Goal: Task Accomplishment & Management: Manage account settings

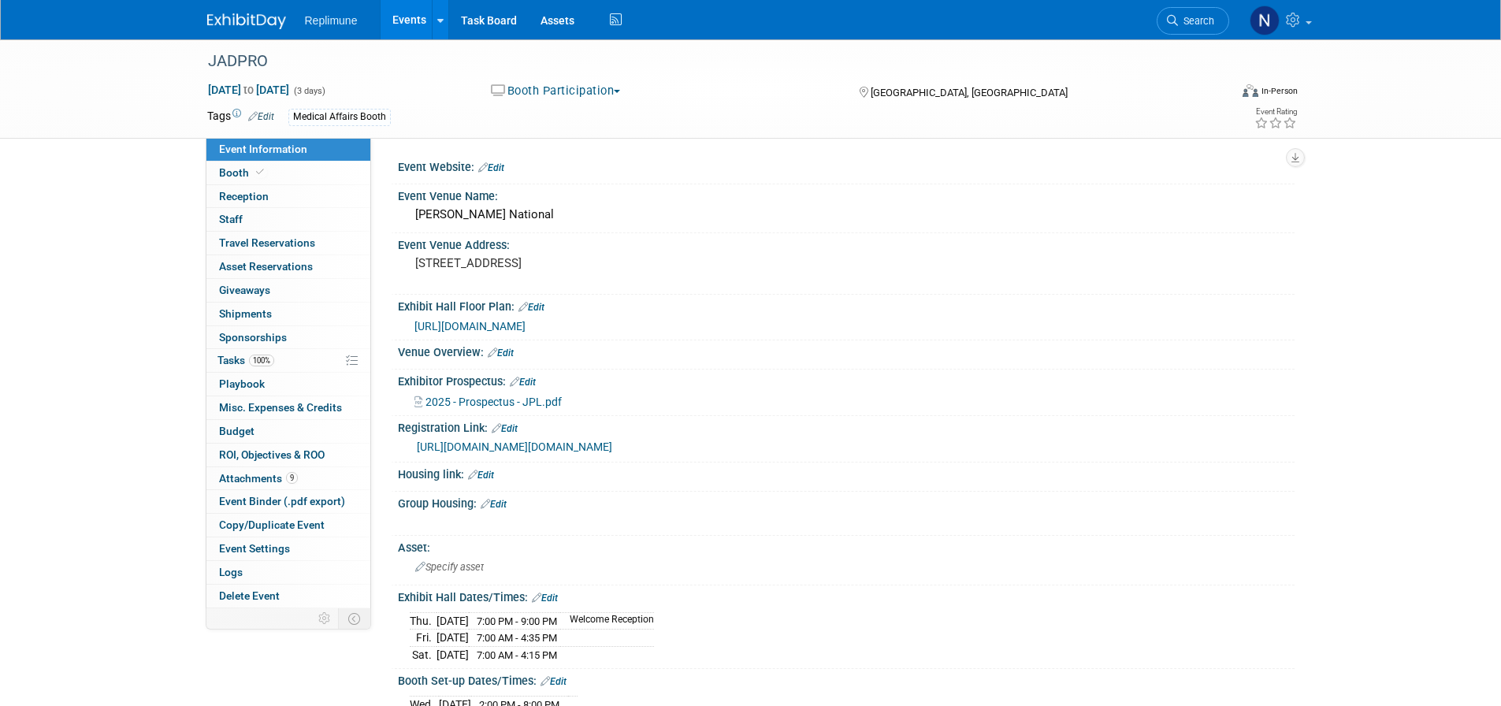
click at [404, 24] on link "Events" at bounding box center [410, 19] width 58 height 39
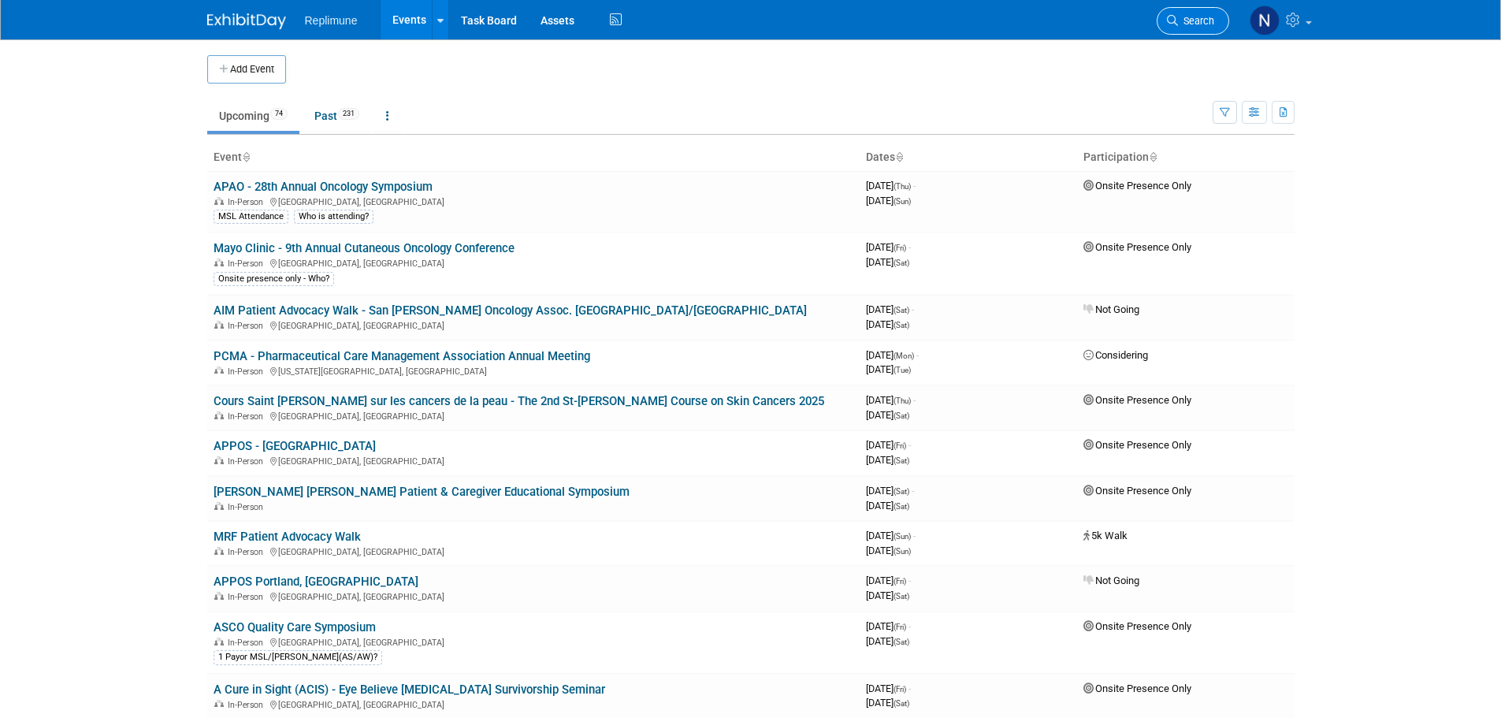
click at [1181, 28] on link "Search" at bounding box center [1193, 21] width 73 height 28
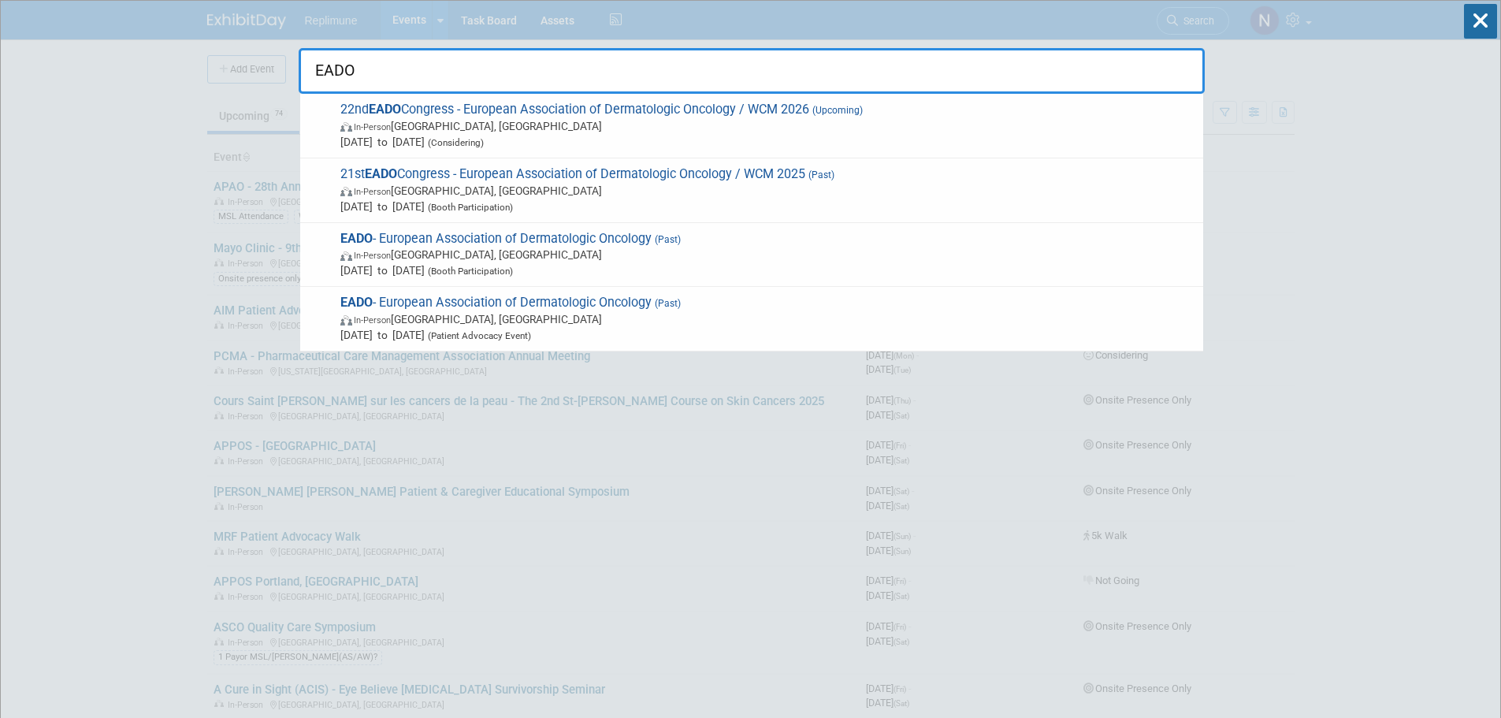
type input "EADO"
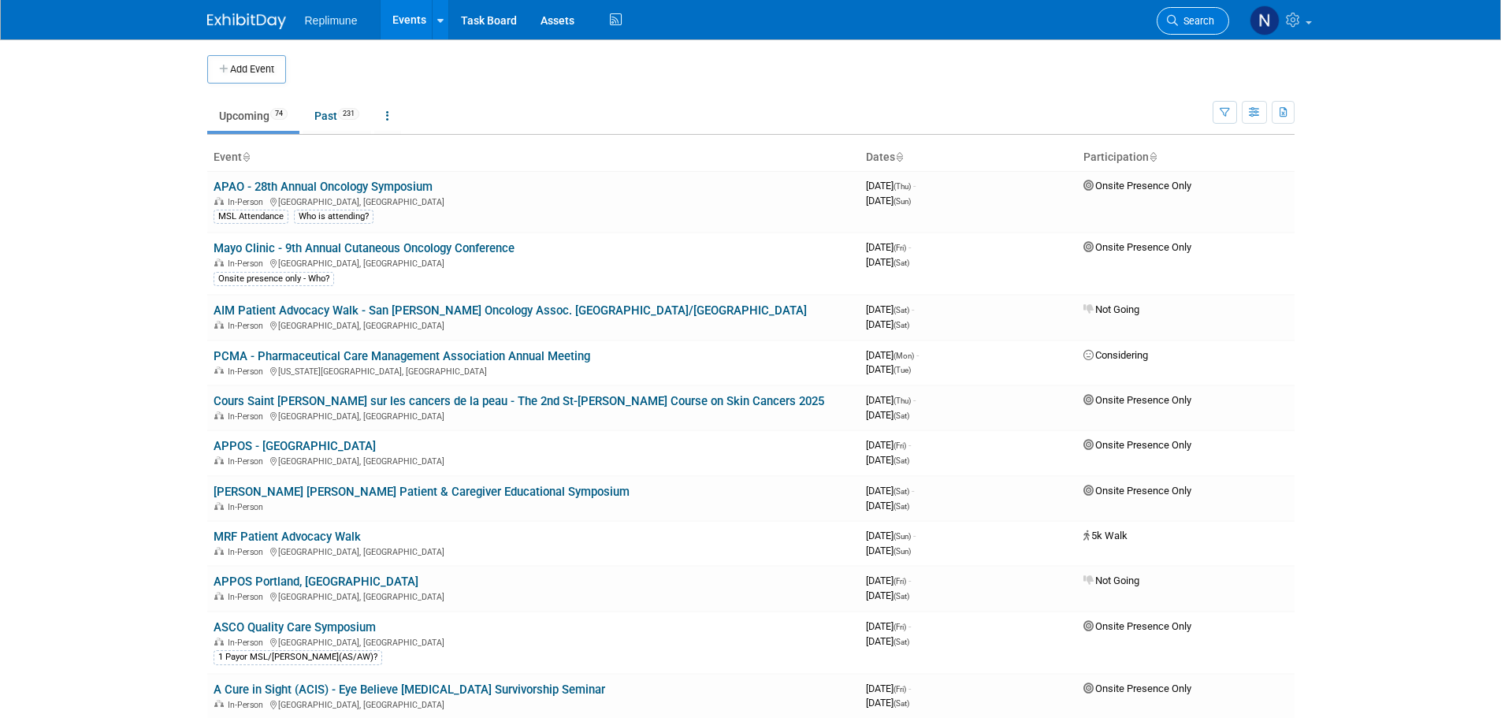
click at [1200, 11] on link "Search" at bounding box center [1193, 21] width 73 height 28
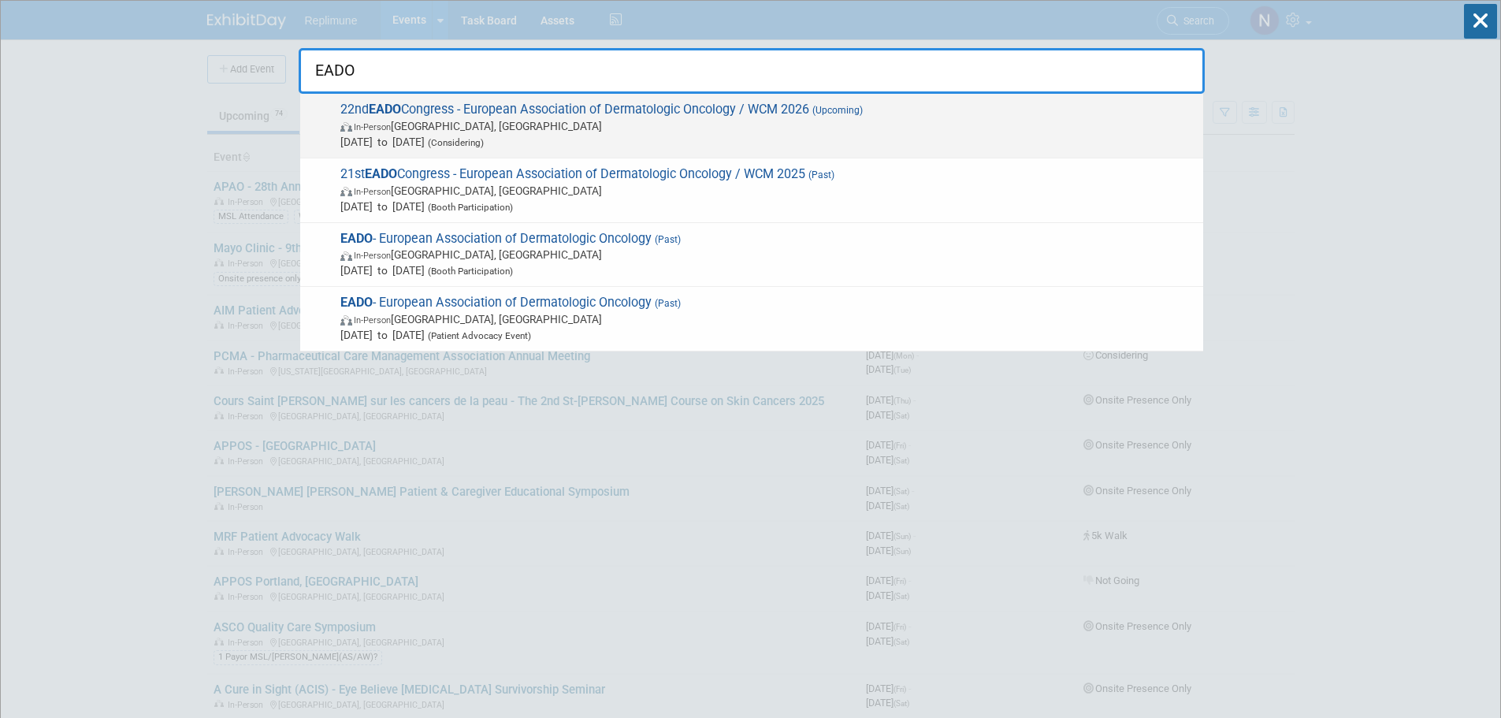
type input "EADO"
click at [365, 122] on span "In-Person" at bounding box center [372, 127] width 37 height 10
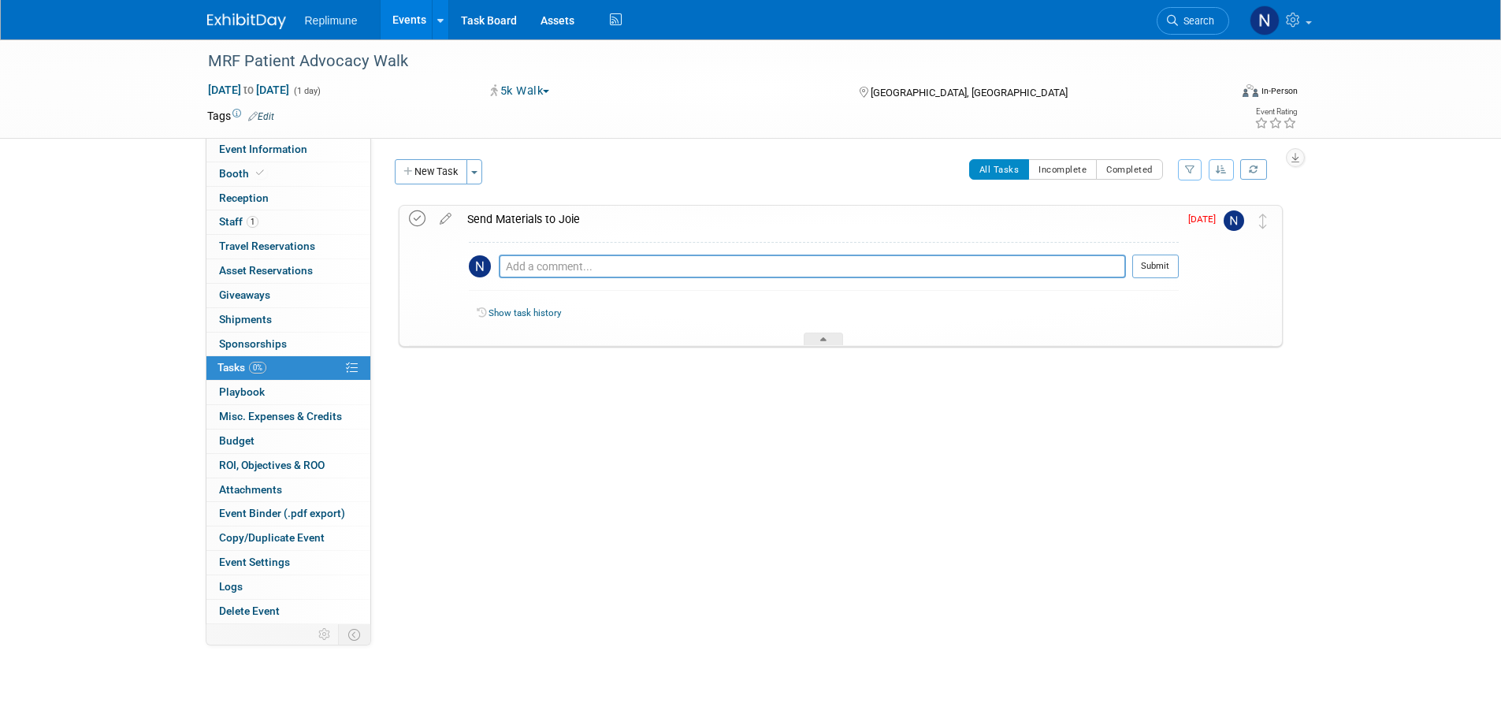
click at [418, 221] on icon at bounding box center [417, 218] width 17 height 17
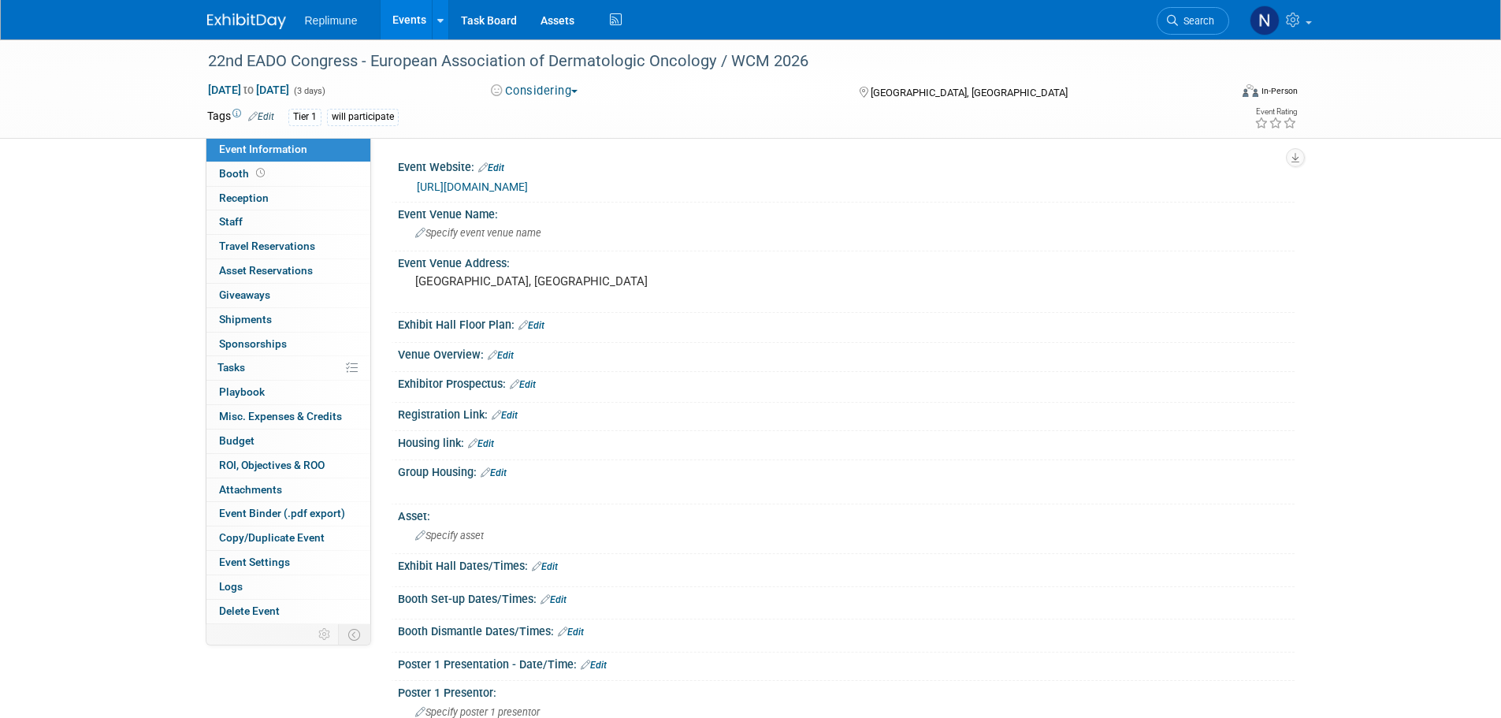
click at [1203, 20] on span "Search" at bounding box center [1196, 21] width 36 height 12
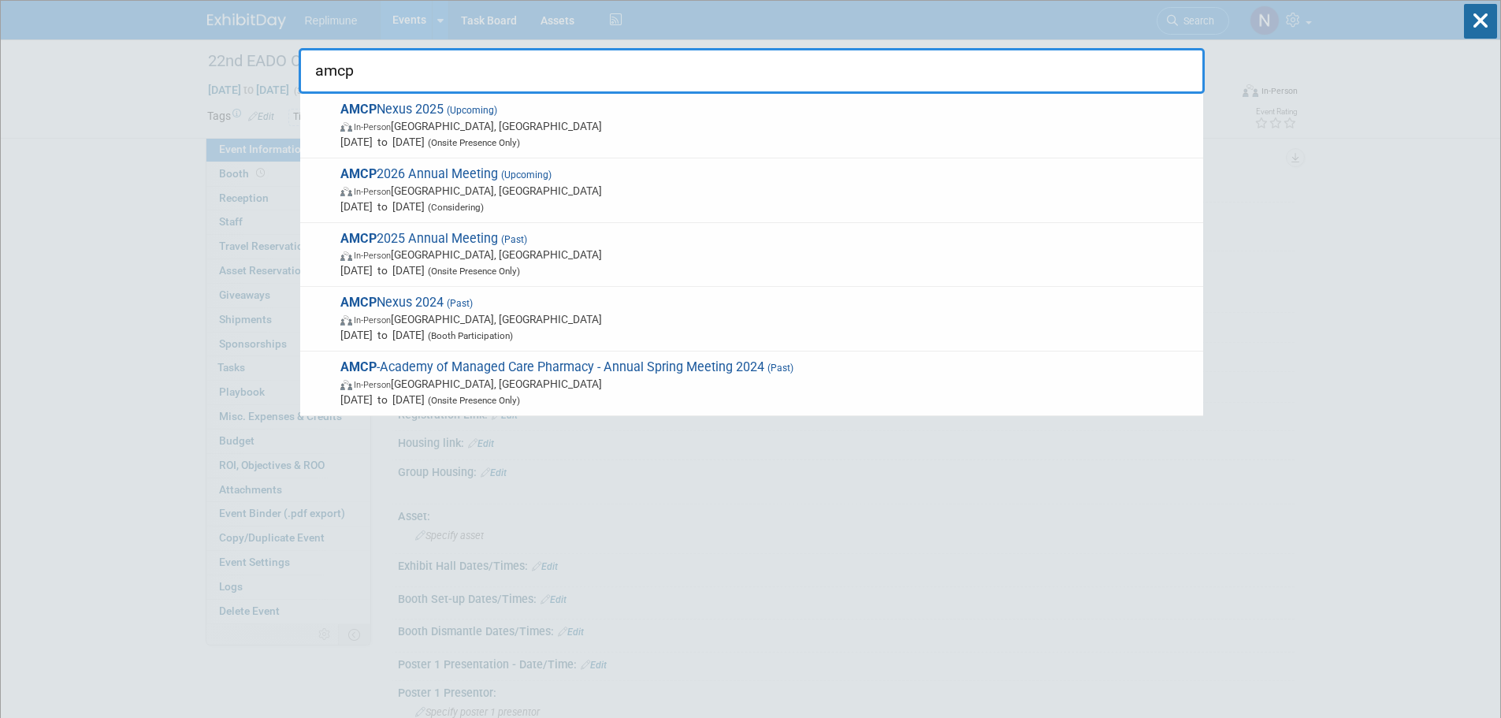
type input "amcp"
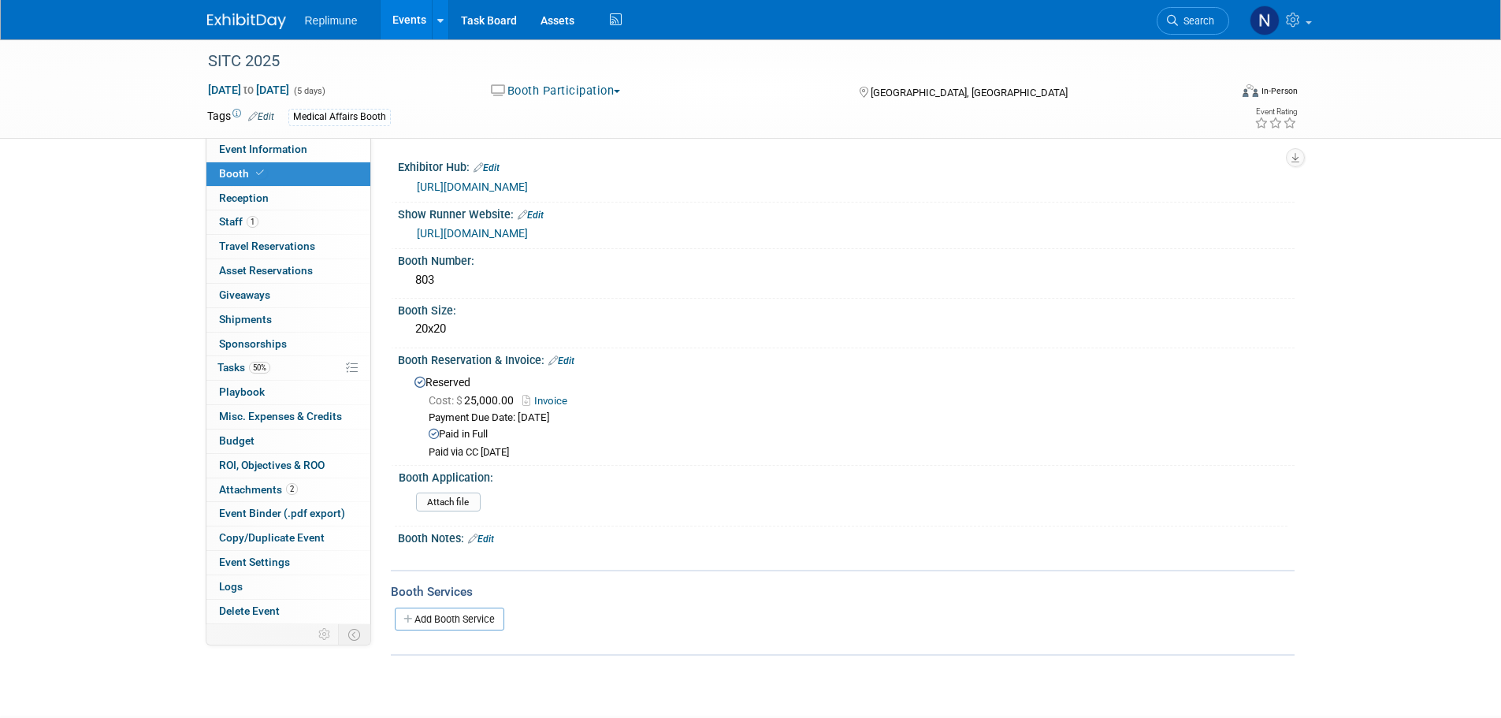
click at [1191, 15] on span "Search" at bounding box center [1196, 21] width 36 height 12
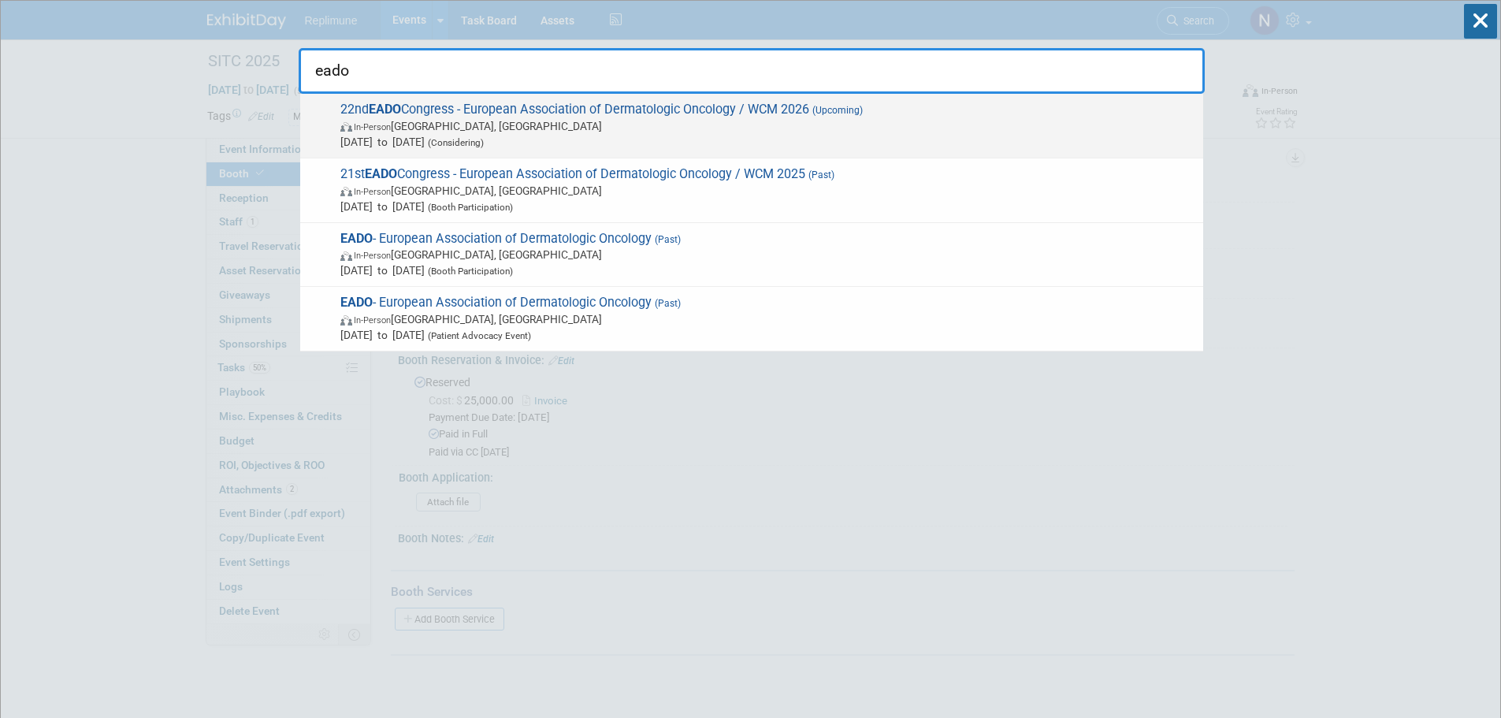
type input "eado"
click at [382, 141] on span "Apr 23, 2026 to Apr 25, 2026 (Considering)" at bounding box center [767, 142] width 855 height 16
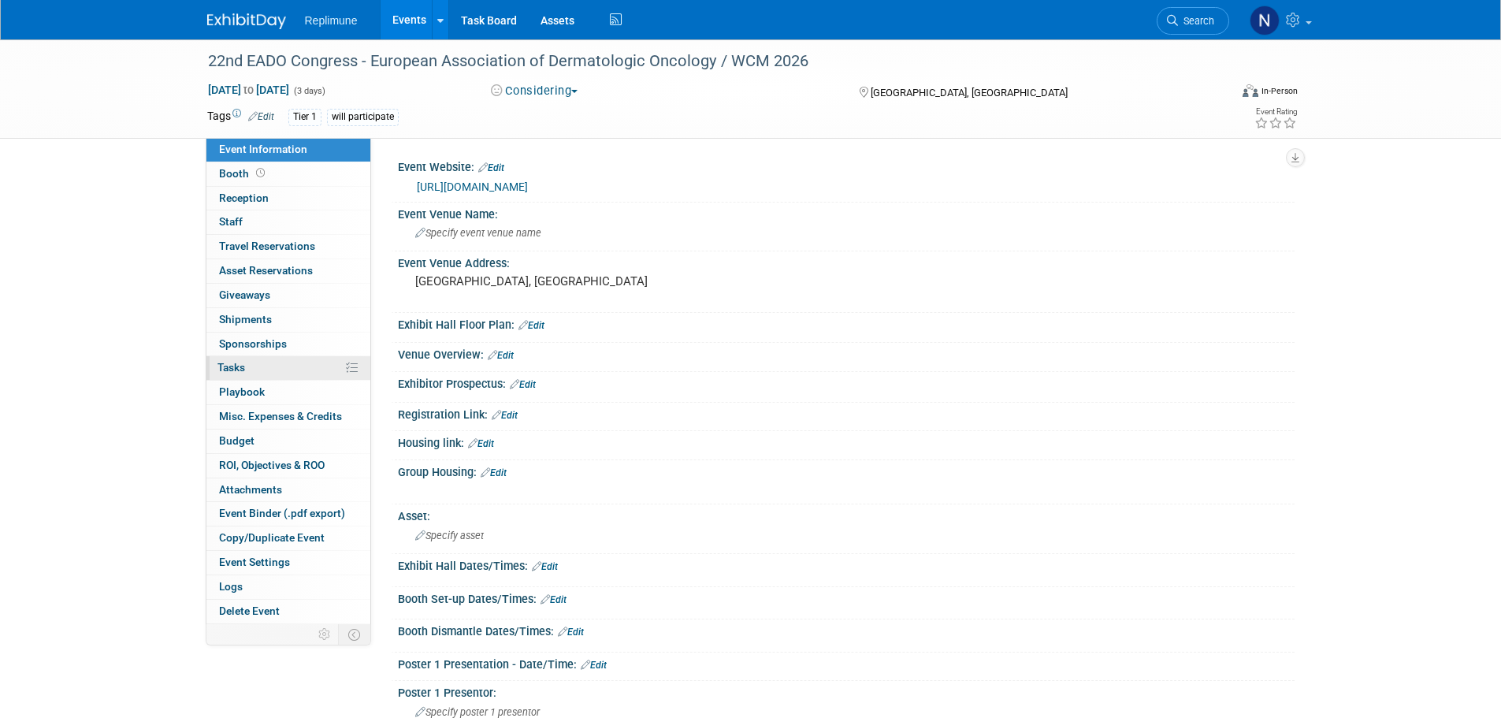
click at [234, 370] on span "Tasks 0%" at bounding box center [232, 367] width 28 height 13
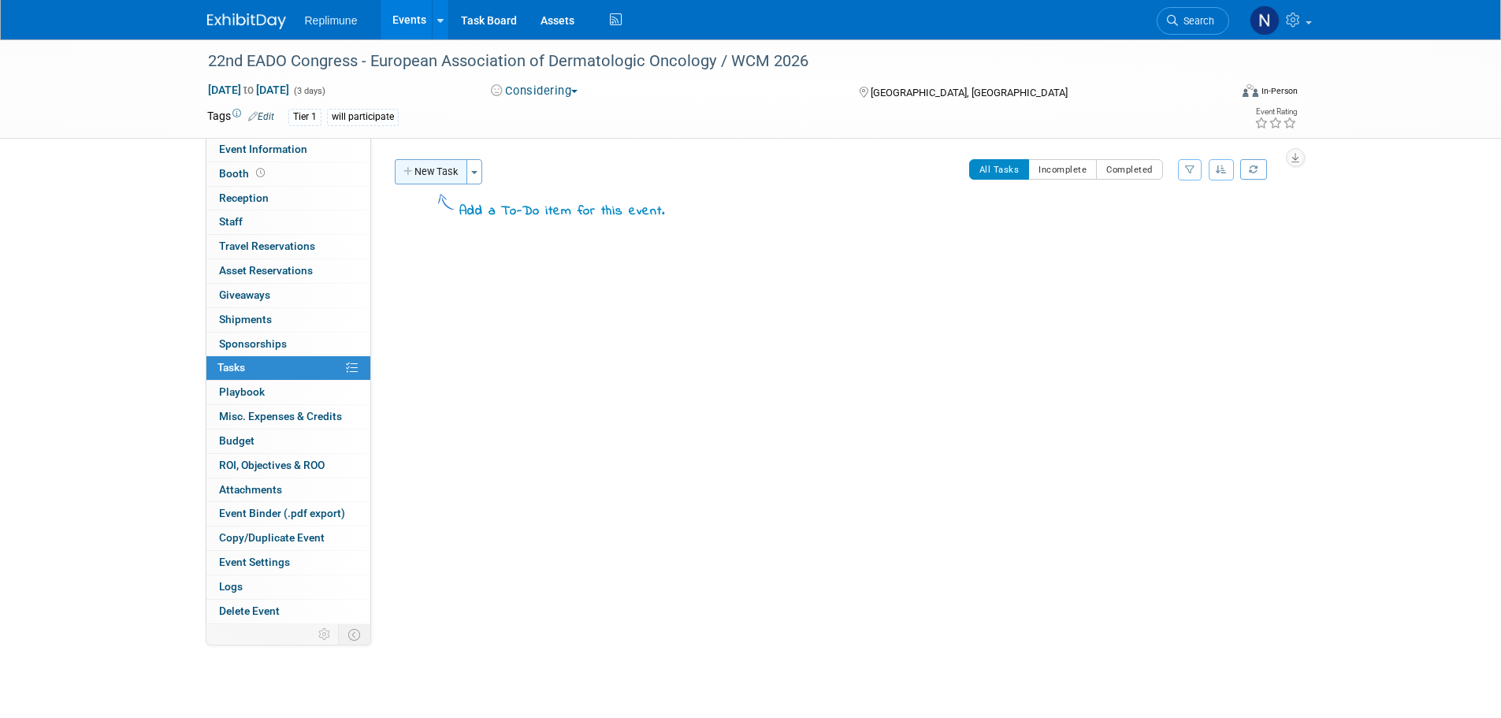
click at [448, 174] on button "New Task" at bounding box center [431, 171] width 73 height 25
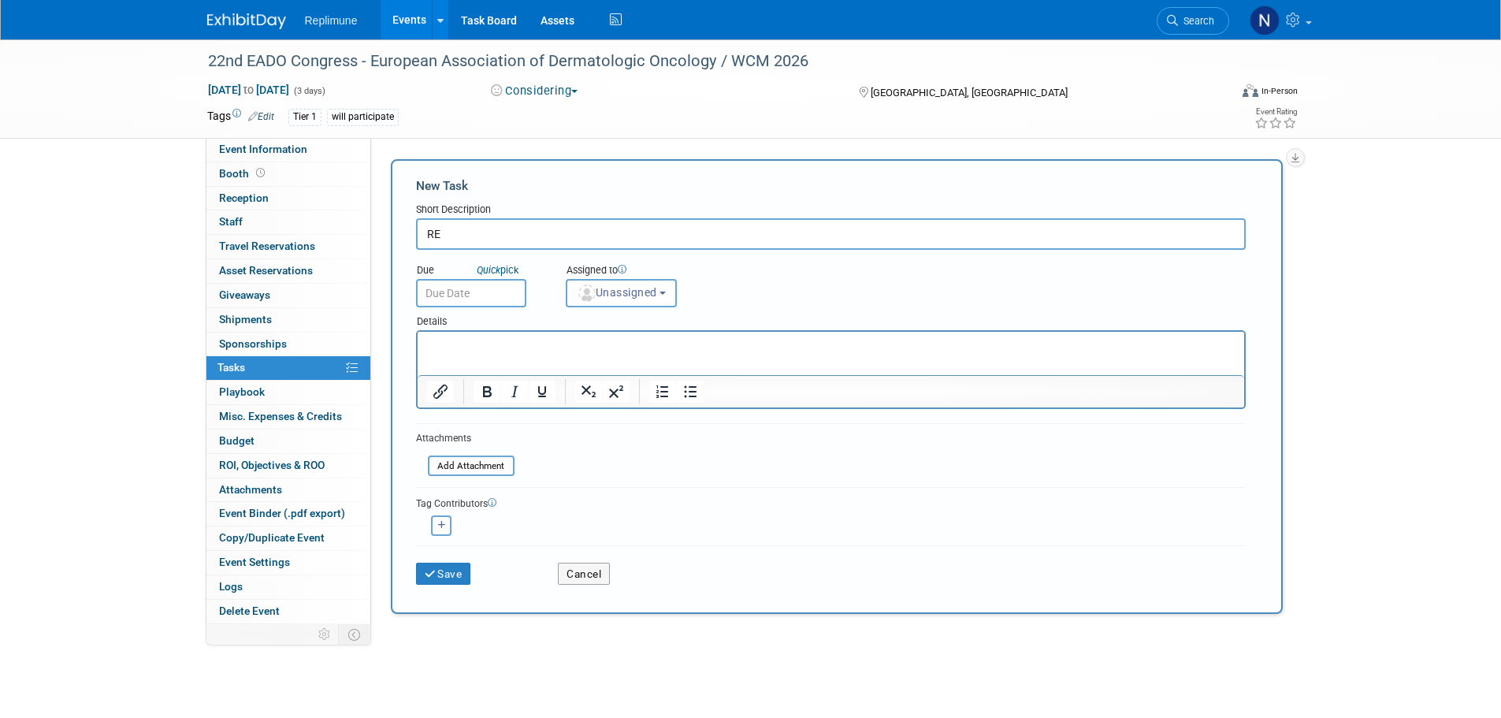
type input "R"
type input "F"
click at [437, 238] on input "text" at bounding box center [831, 234] width 830 height 32
type input "Re-evaluate whether to exhibit or sponsor"
click at [429, 286] on input "text" at bounding box center [471, 293] width 110 height 28
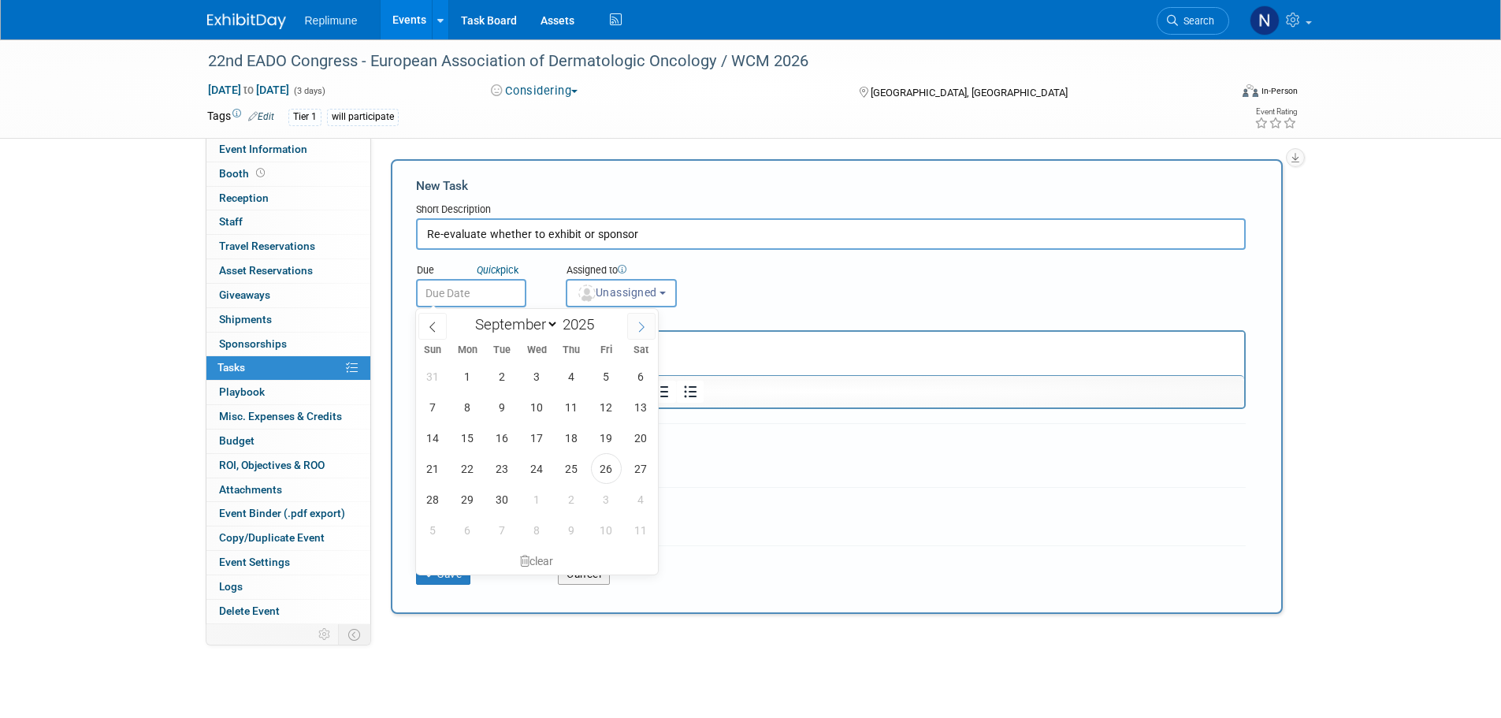
click at [638, 319] on span at bounding box center [641, 326] width 28 height 27
click at [639, 319] on span at bounding box center [641, 326] width 28 height 27
select select "11"
click at [640, 320] on span at bounding box center [641, 326] width 28 height 27
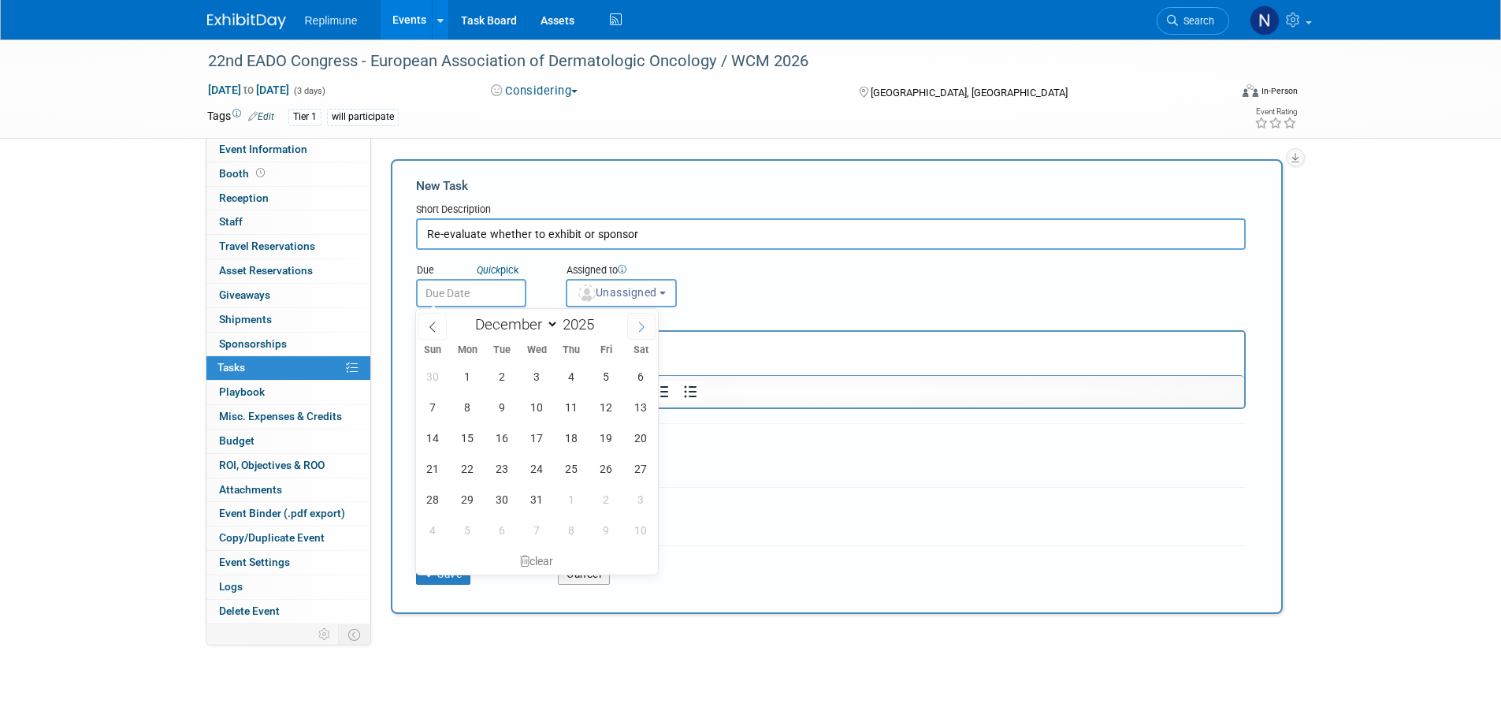
type input "2026"
select select "0"
click at [463, 403] on span "5" at bounding box center [467, 407] width 31 height 31
type input "Jan 5, 2026"
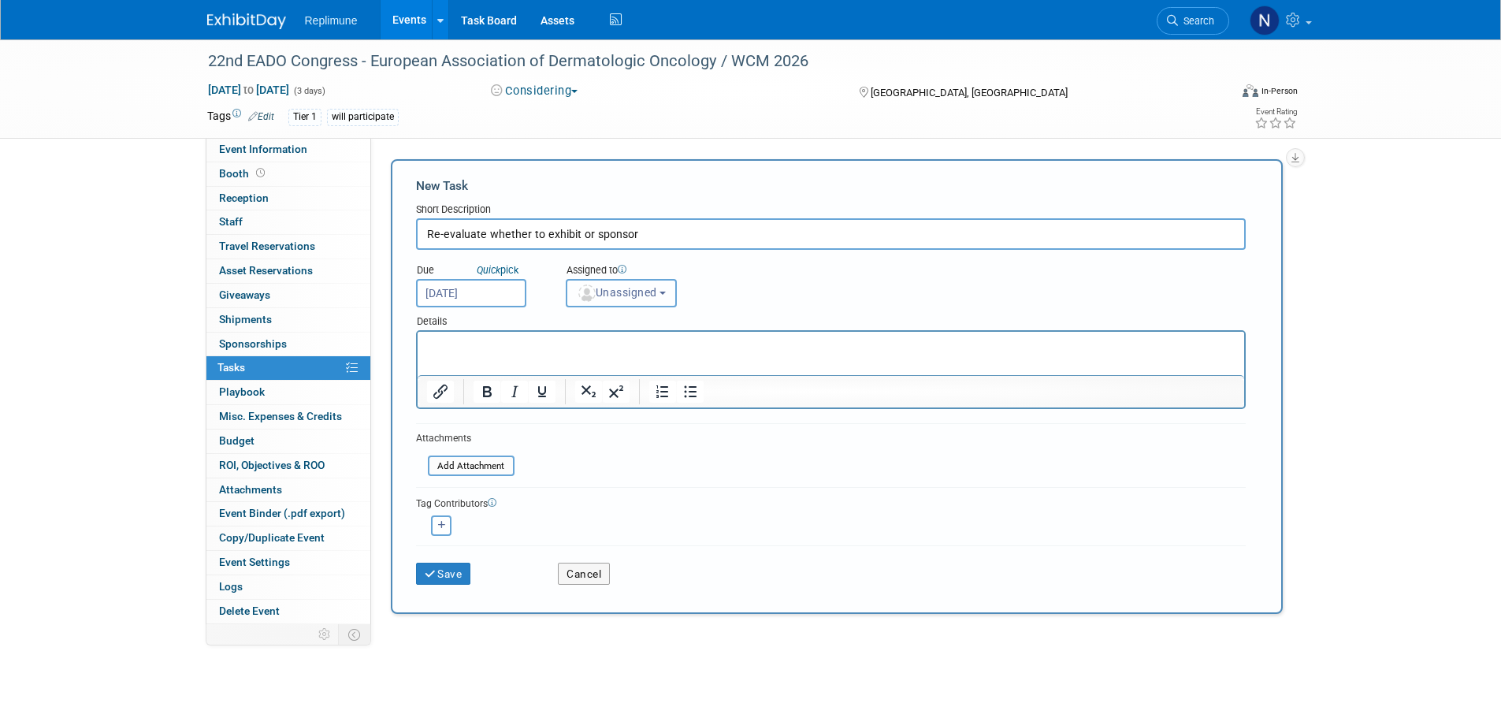
click at [619, 297] on span "Unassigned" at bounding box center [617, 292] width 80 height 13
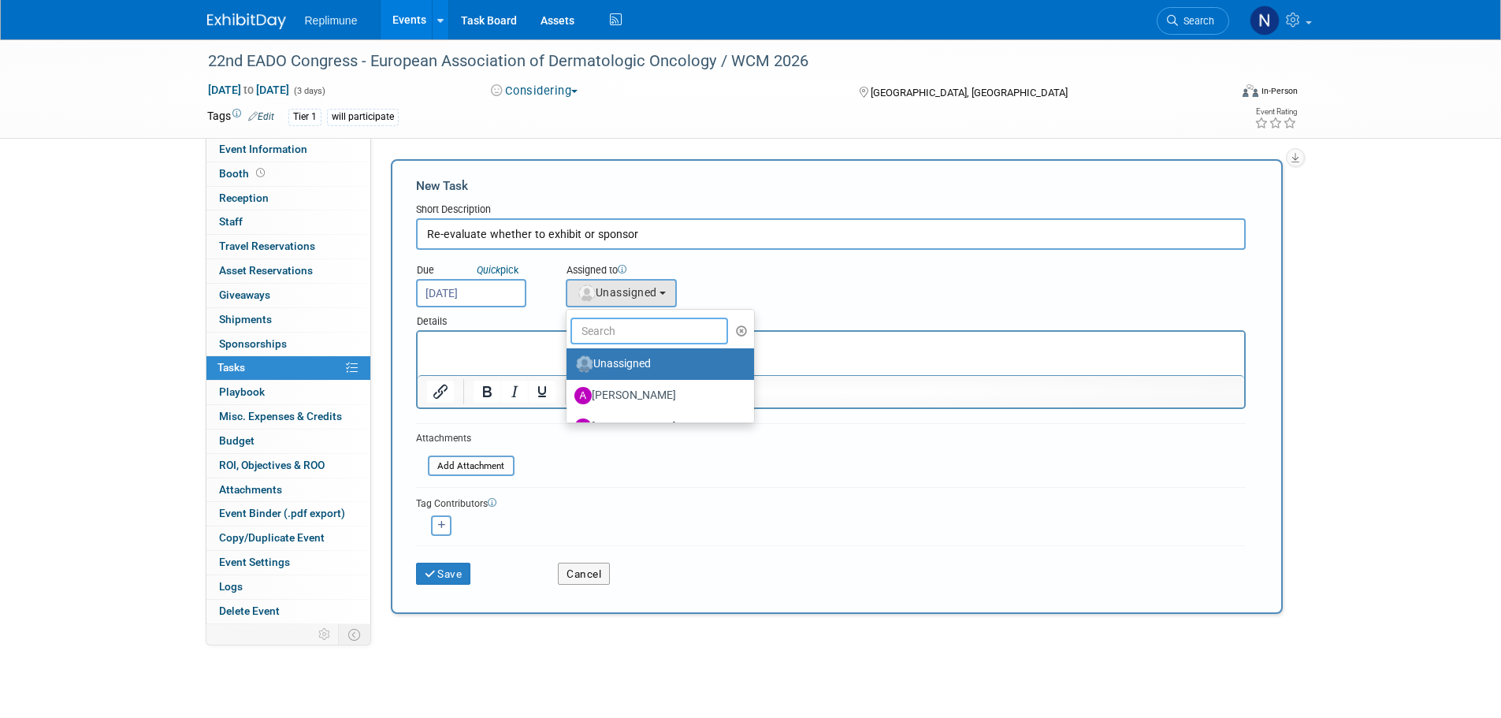
click at [621, 328] on input "text" at bounding box center [650, 331] width 158 height 27
type input "Nicole"
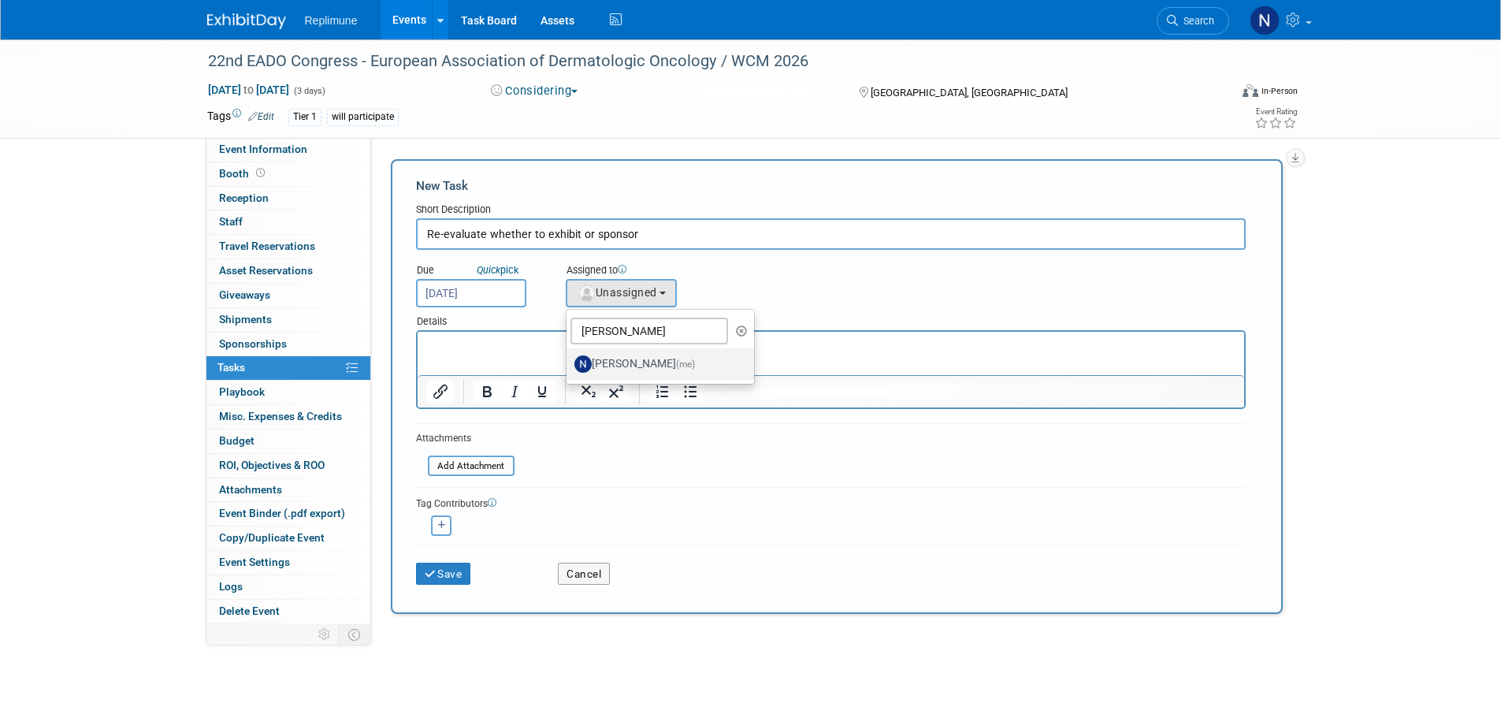
click at [670, 363] on label "Nicole Schaeffner (me)" at bounding box center [656, 363] width 165 height 25
click at [569, 363] on input "Nicole Schaeffner (me)" at bounding box center [564, 362] width 10 height 10
select select "ac887367-ed62-4216-a2e2-0a03cef3d40b"
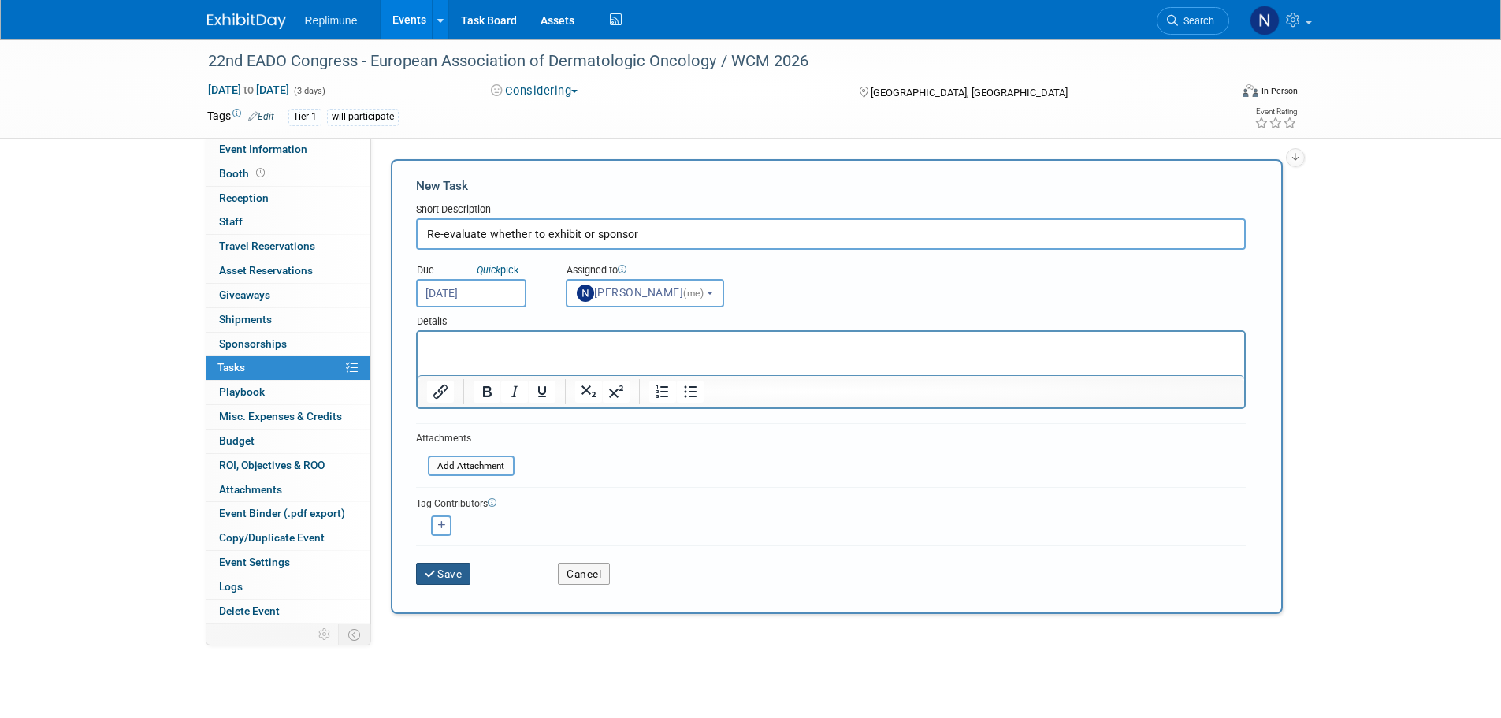
click at [432, 574] on icon "submit" at bounding box center [431, 574] width 13 height 11
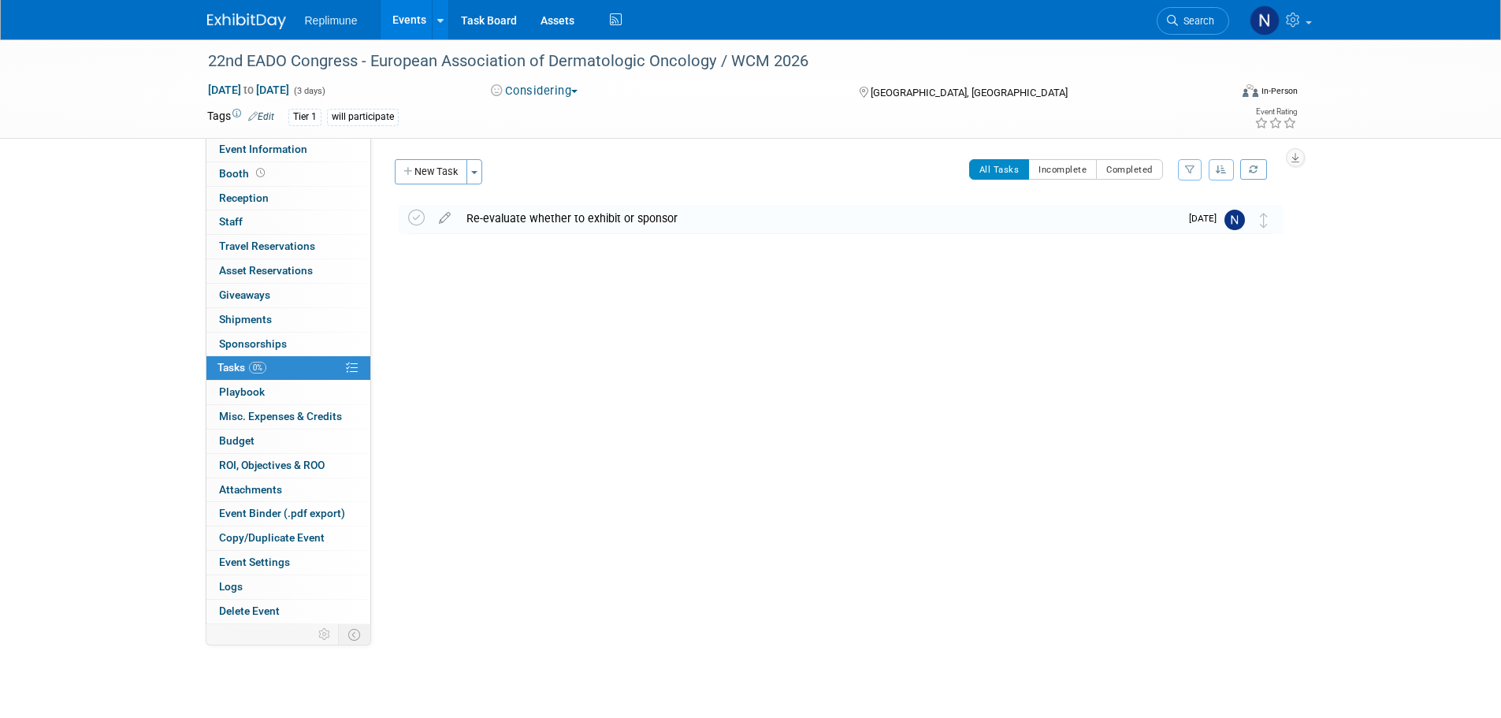
click at [348, 110] on div "will participate" at bounding box center [363, 117] width 72 height 17
click at [309, 123] on div "Tier 1" at bounding box center [304, 117] width 33 height 17
click at [266, 114] on link "Edit" at bounding box center [261, 116] width 26 height 11
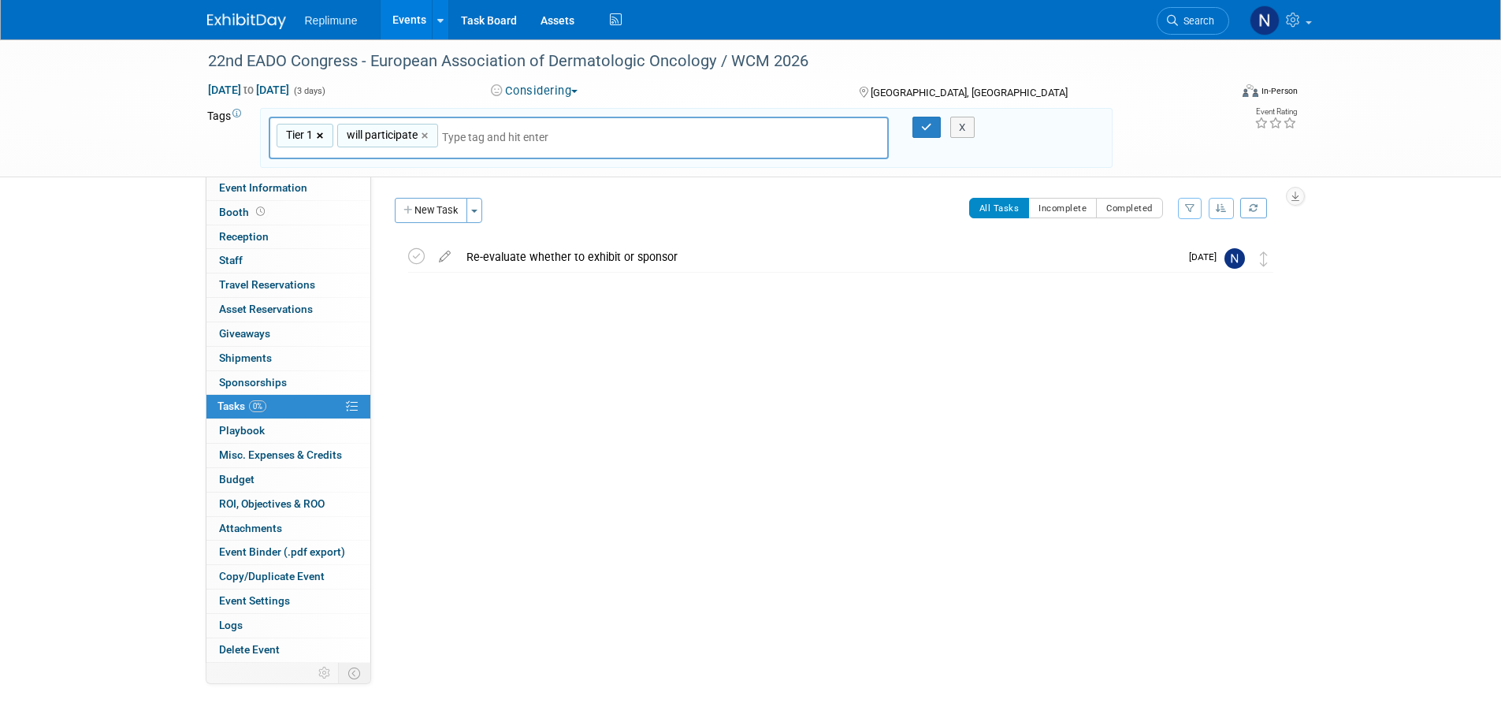
click at [320, 136] on link "×" at bounding box center [322, 136] width 10 height 18
type input "will participate"
click at [363, 136] on link "×" at bounding box center [366, 136] width 10 height 18
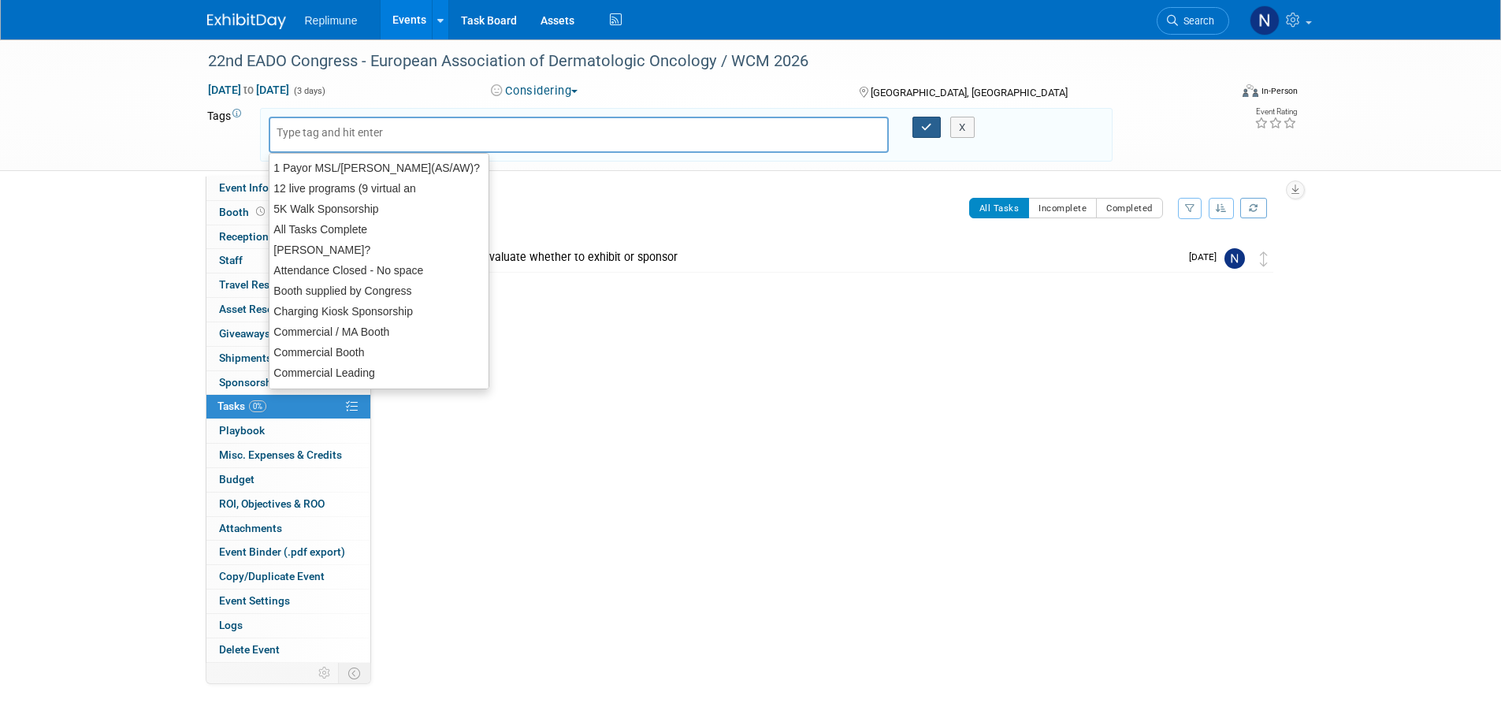
click at [920, 125] on button "button" at bounding box center [927, 128] width 28 height 22
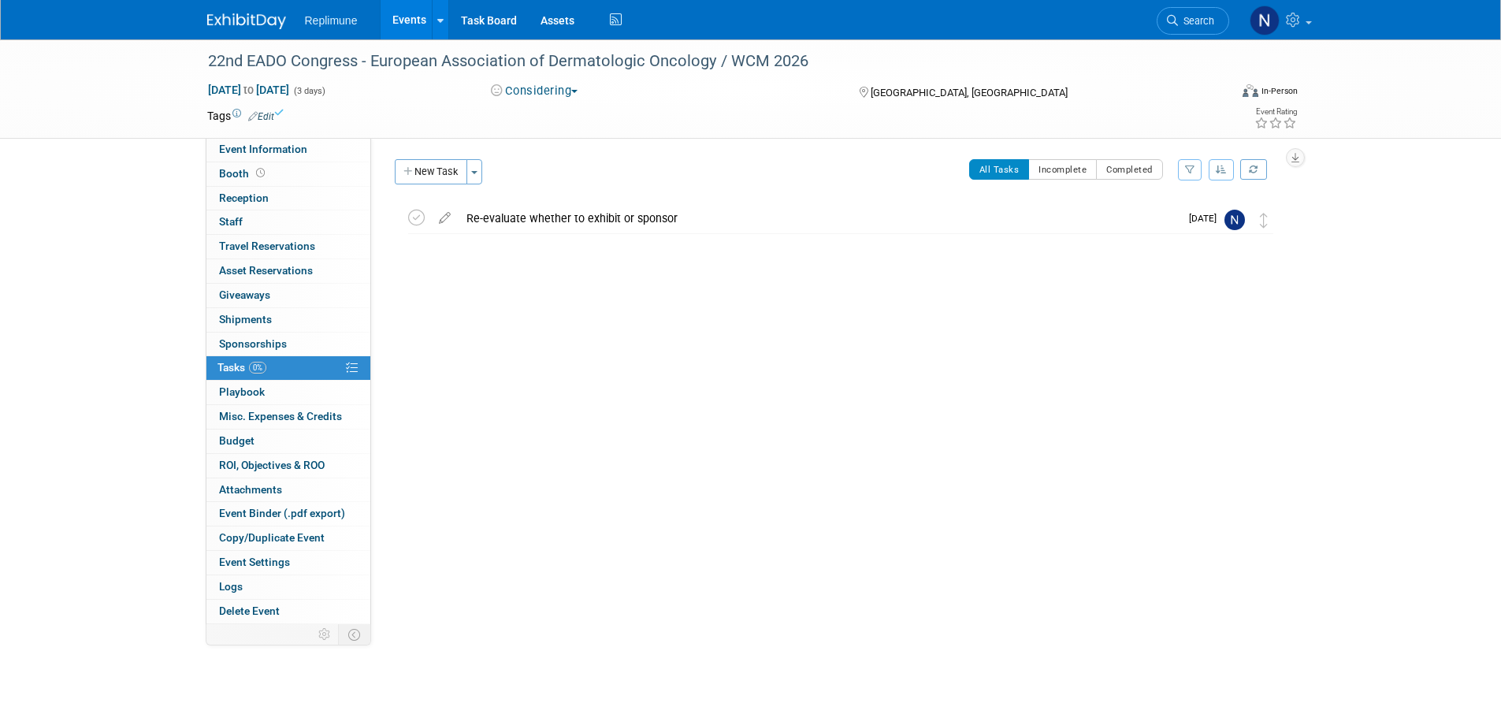
click at [415, 17] on link "Events" at bounding box center [410, 19] width 58 height 39
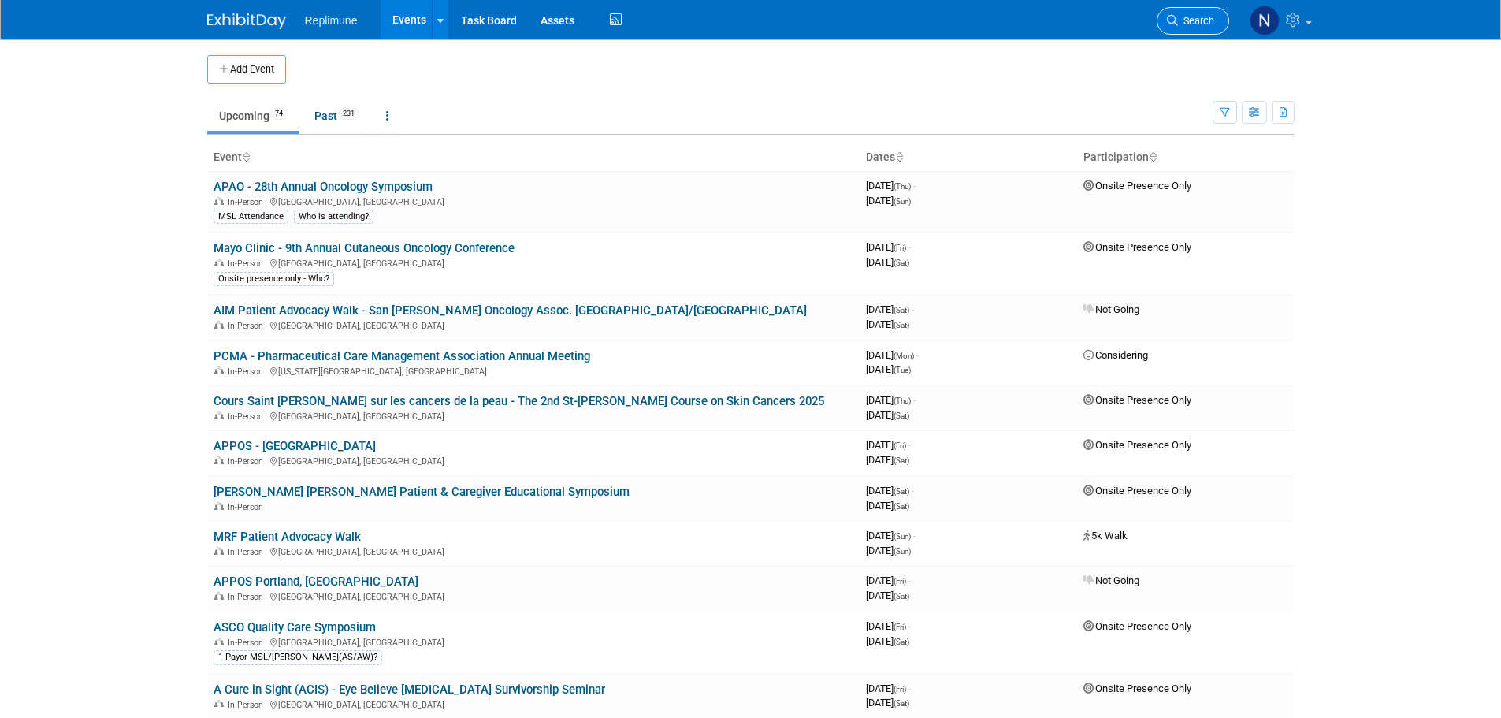
click at [1183, 23] on span "Search" at bounding box center [1196, 21] width 36 height 12
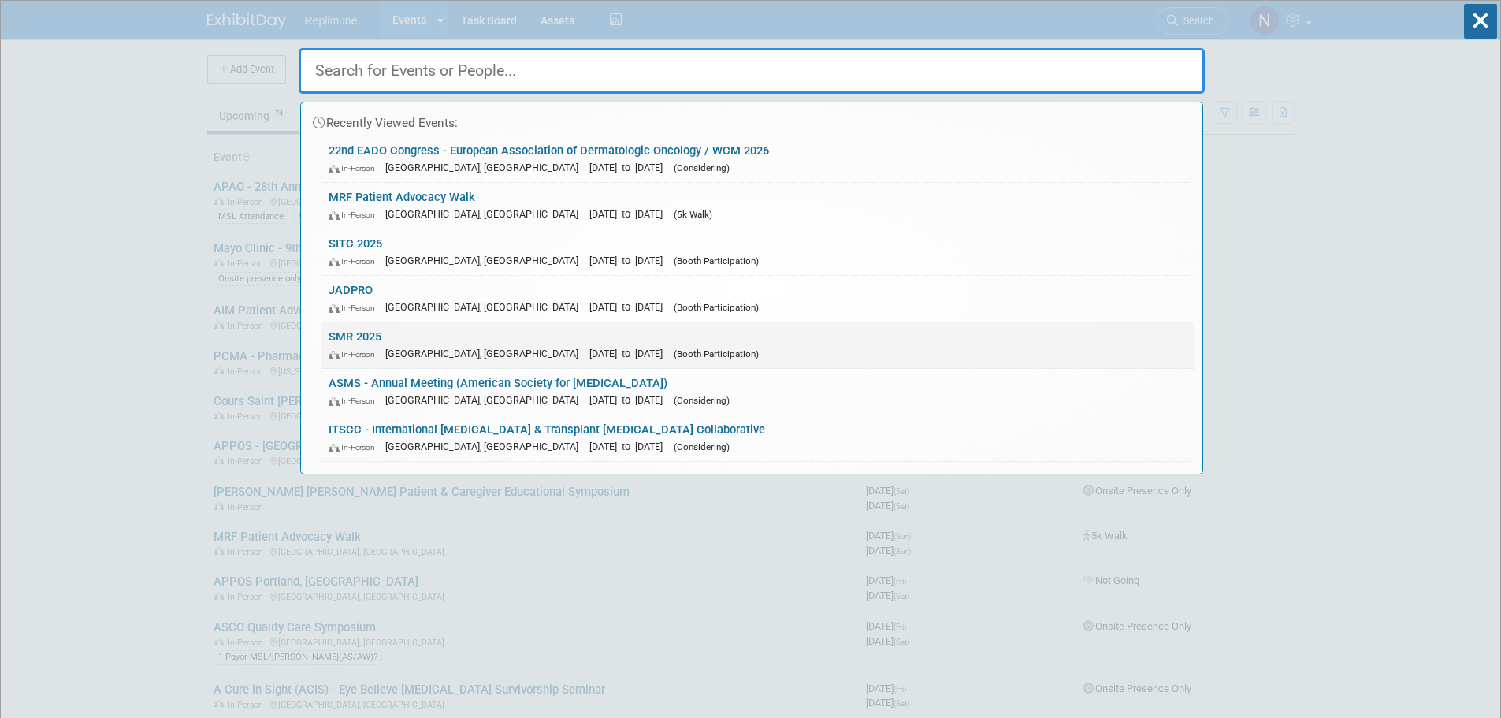
click at [351, 334] on link "SMR 2025 In-Person [GEOGRAPHIC_DATA], [GEOGRAPHIC_DATA] [DATE] to [DATE] (Booth…" at bounding box center [758, 345] width 874 height 46
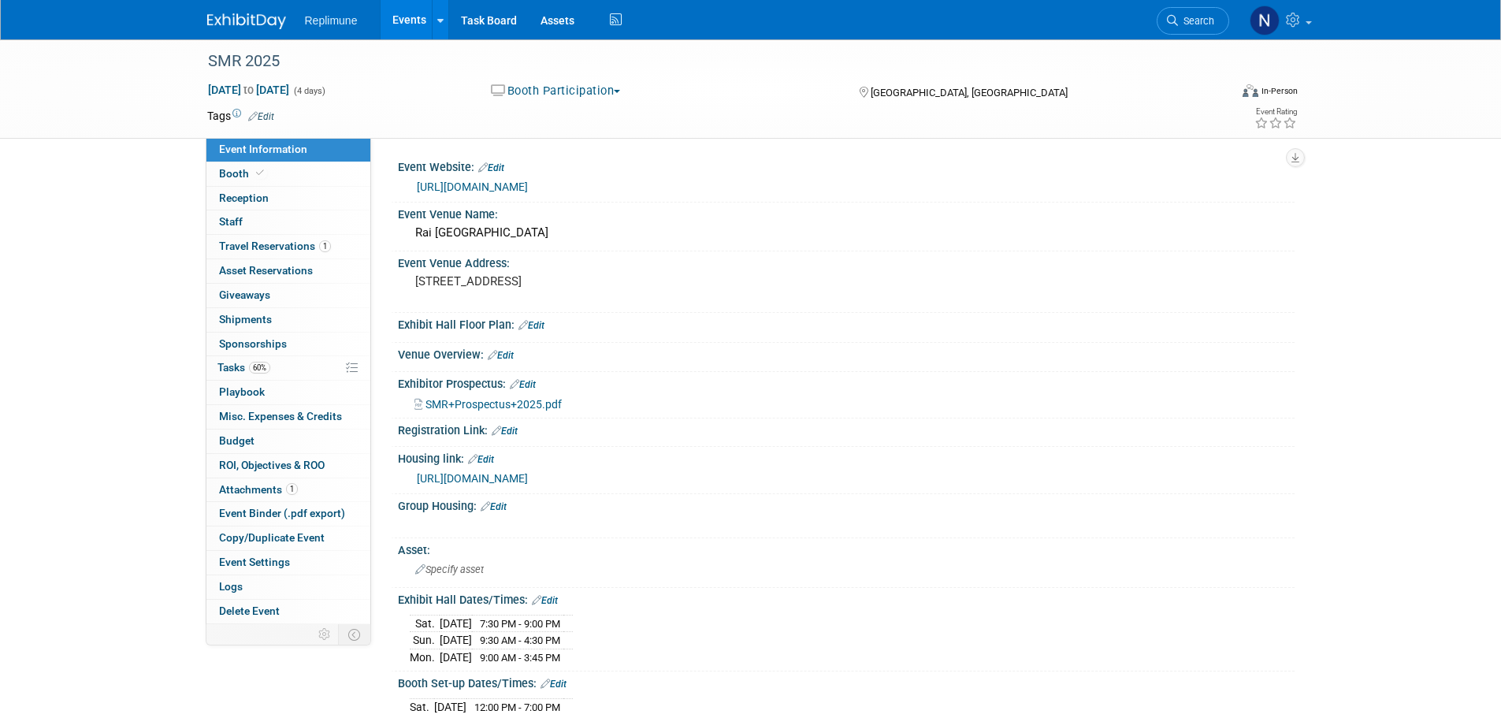
click at [524, 400] on span "SMR+Prospectus+2025.pdf" at bounding box center [494, 404] width 136 height 13
